Goal: Task Accomplishment & Management: Use online tool/utility

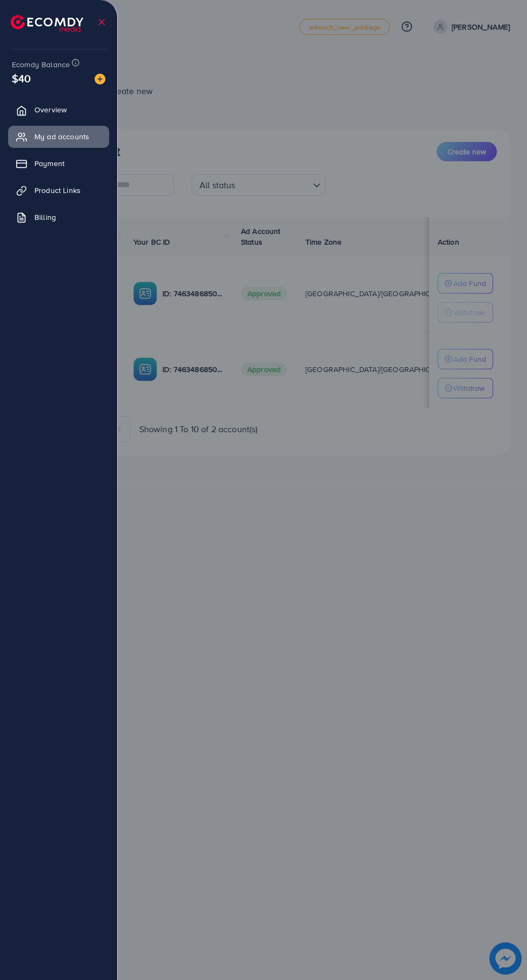
click at [59, 195] on span "Product Links" at bounding box center [57, 190] width 46 height 11
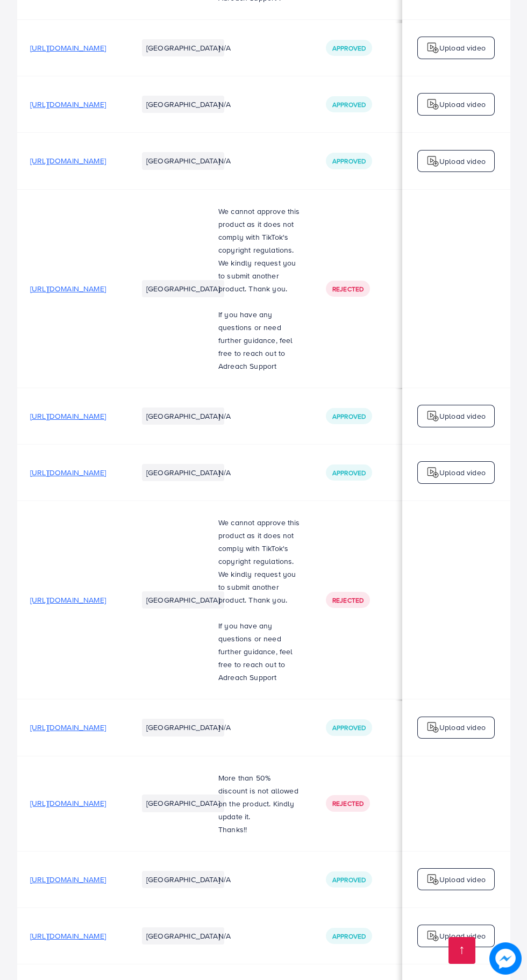
scroll to position [0, 359]
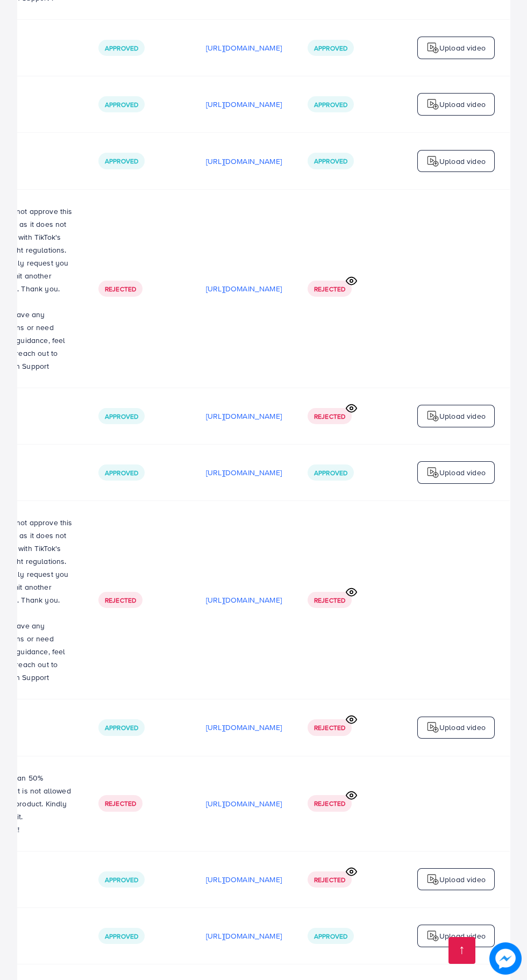
click at [85, 555] on td "Rejected" at bounding box center [139, 600] width 108 height 198
click at [85, 516] on td "Rejected" at bounding box center [139, 600] width 108 height 198
click at [472, 980] on p "Upload video" at bounding box center [462, 992] width 46 height 13
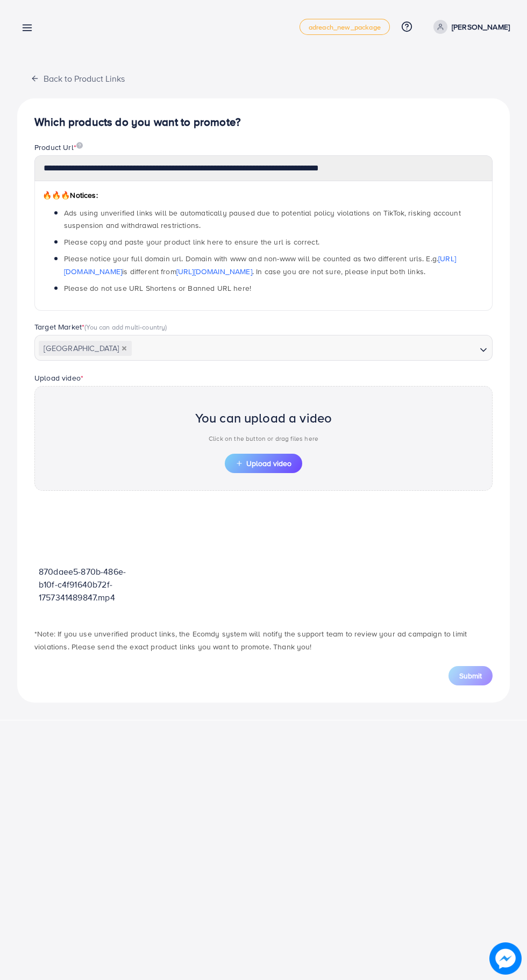
click at [103, 527] on video at bounding box center [90, 535] width 102 height 59
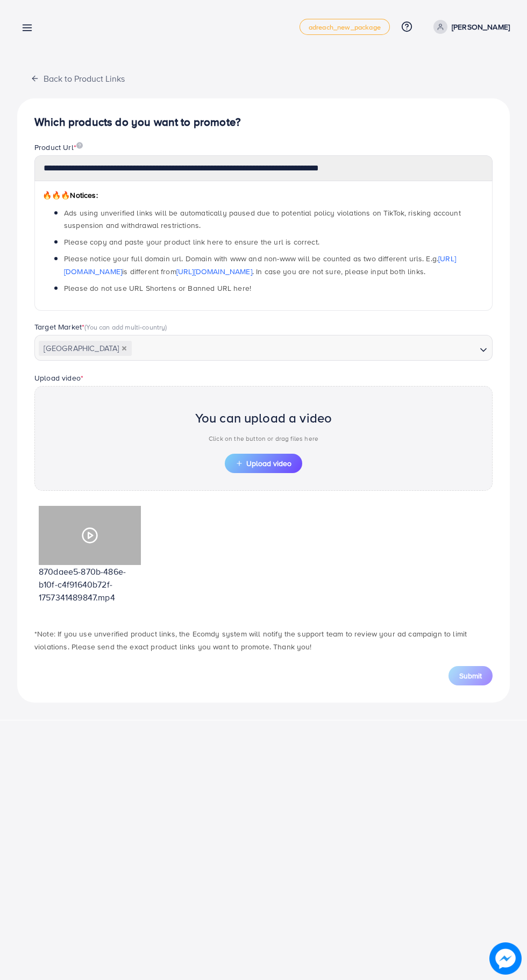
click at [76, 551] on div at bounding box center [90, 535] width 102 height 59
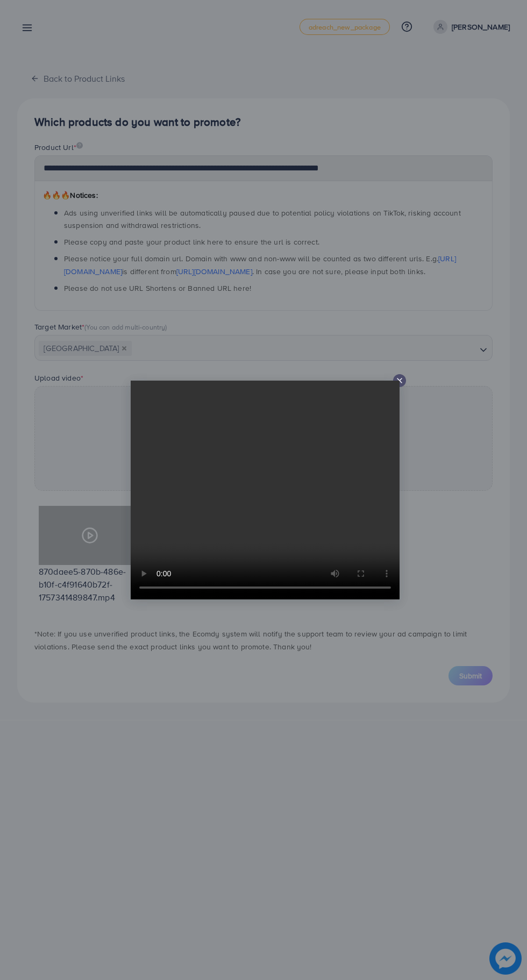
click at [399, 383] on line at bounding box center [399, 381] width 4 height 4
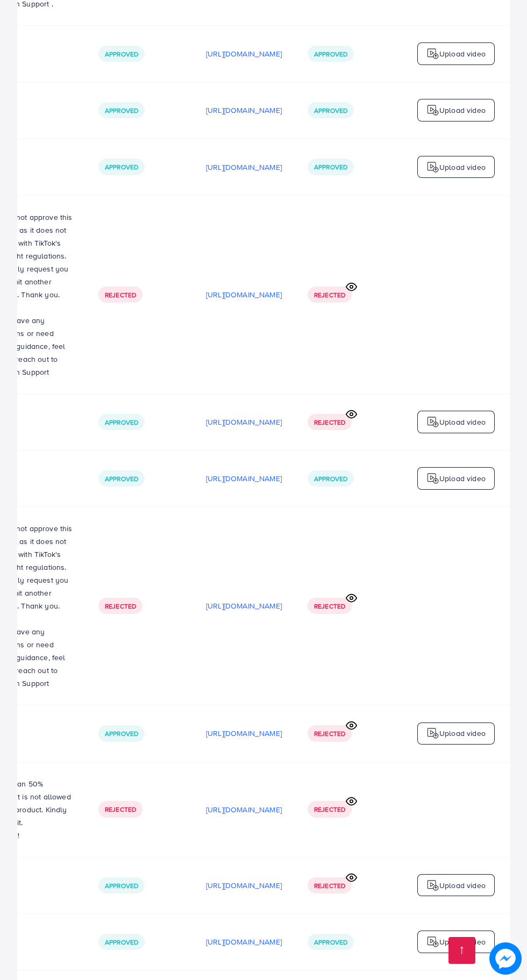
scroll to position [0, 167]
click at [326, 946] on td "Approved" at bounding box center [349, 942] width 108 height 56
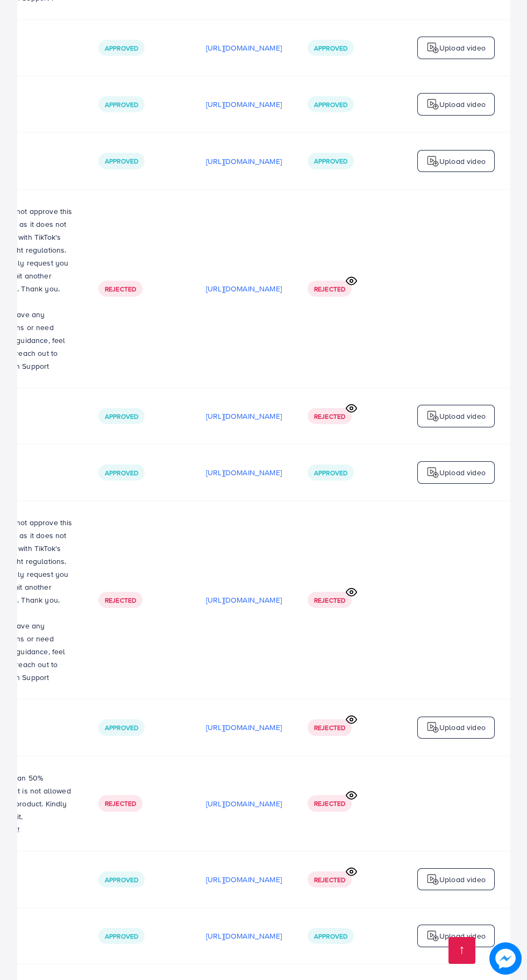
scroll to position [0, 359]
click at [329, 980] on td "Approved" at bounding box center [349, 993] width 108 height 56
click at [236, 980] on p "[URL][DOMAIN_NAME]" at bounding box center [244, 992] width 76 height 13
